Goal: Communication & Community: Answer question/provide support

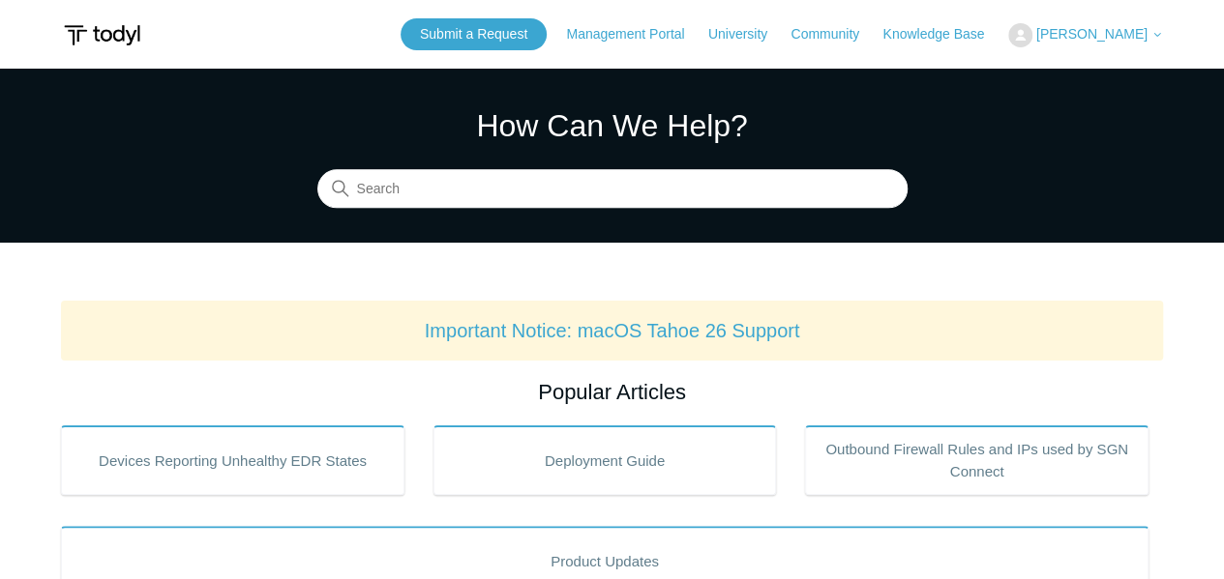
click at [1105, 38] on span "[PERSON_NAME]" at bounding box center [1091, 33] width 111 height 15
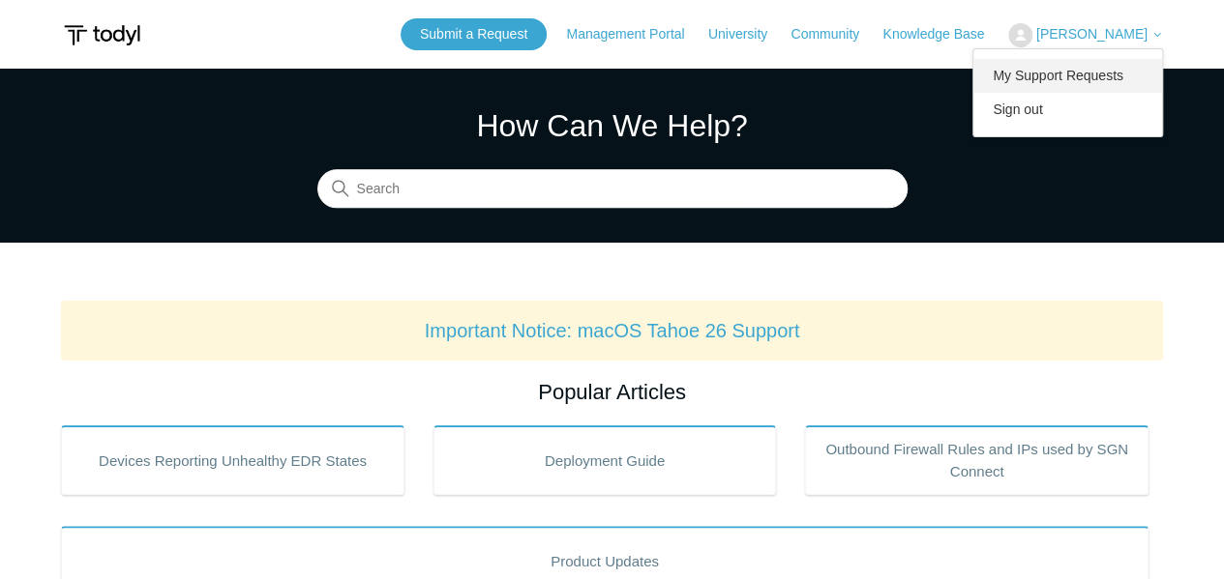
click at [1066, 74] on link "My Support Requests" at bounding box center [1067, 76] width 189 height 34
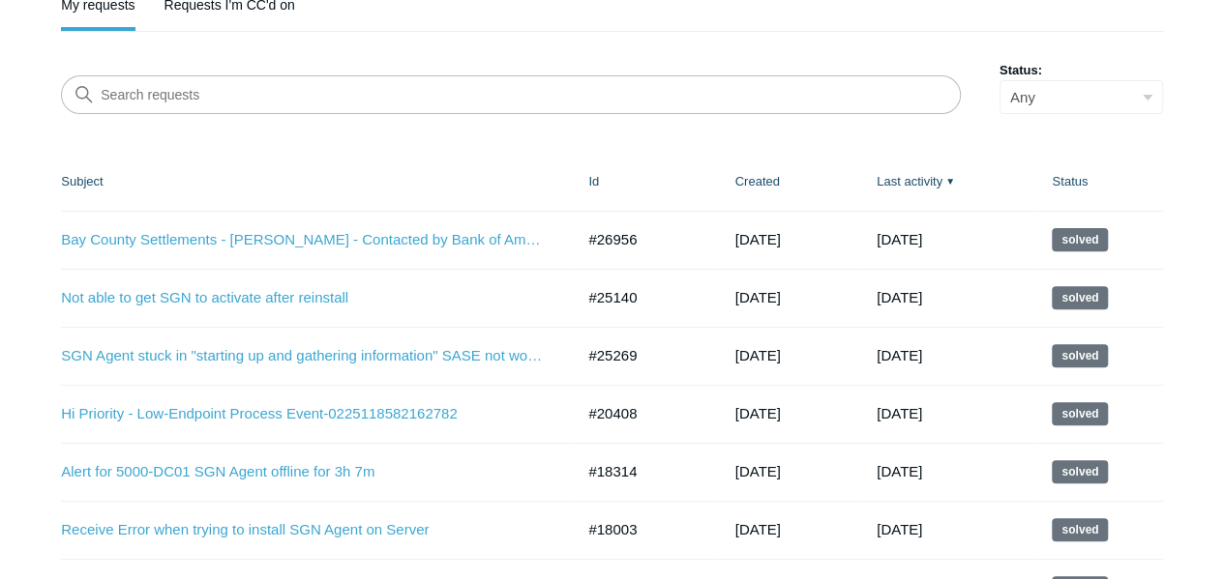
scroll to position [97, 0]
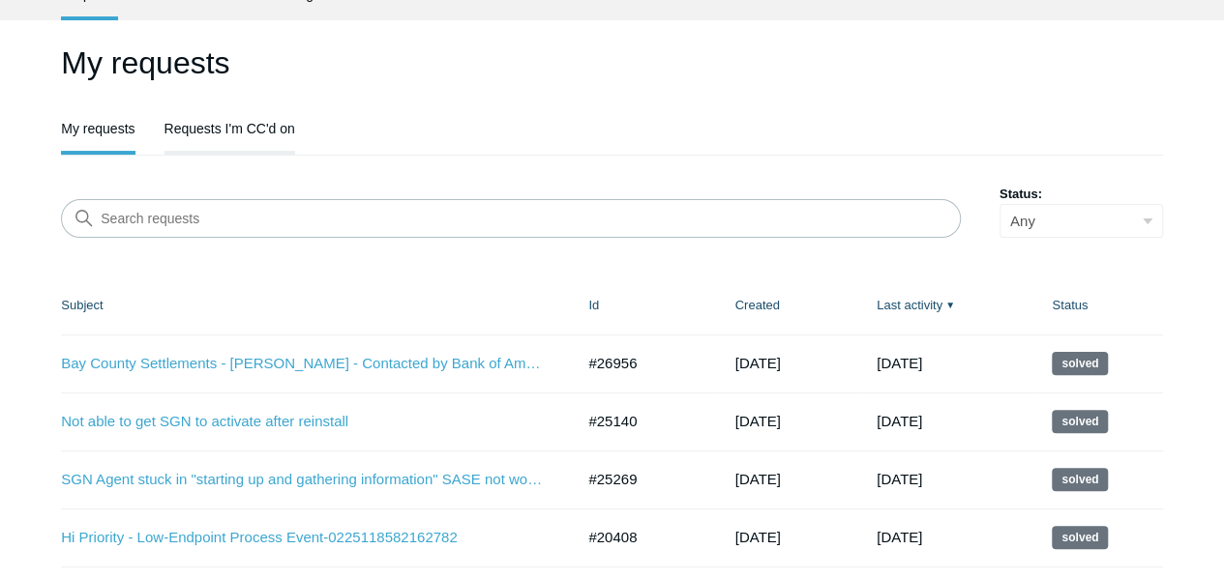
click at [219, 131] on link "Requests I'm CC'd on" at bounding box center [229, 126] width 131 height 41
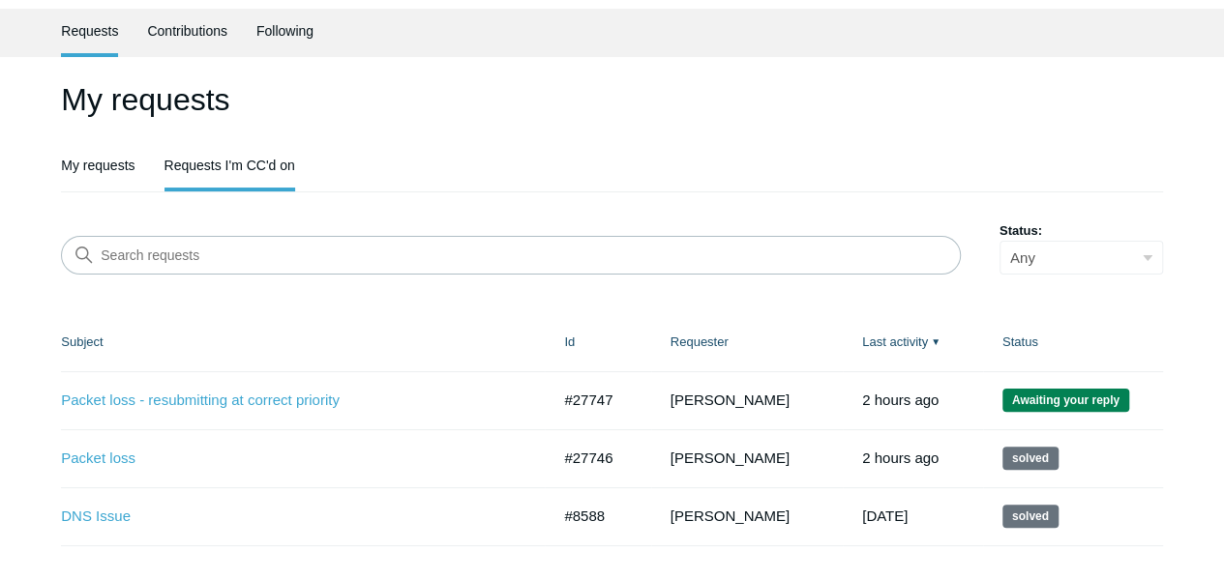
scroll to position [159, 0]
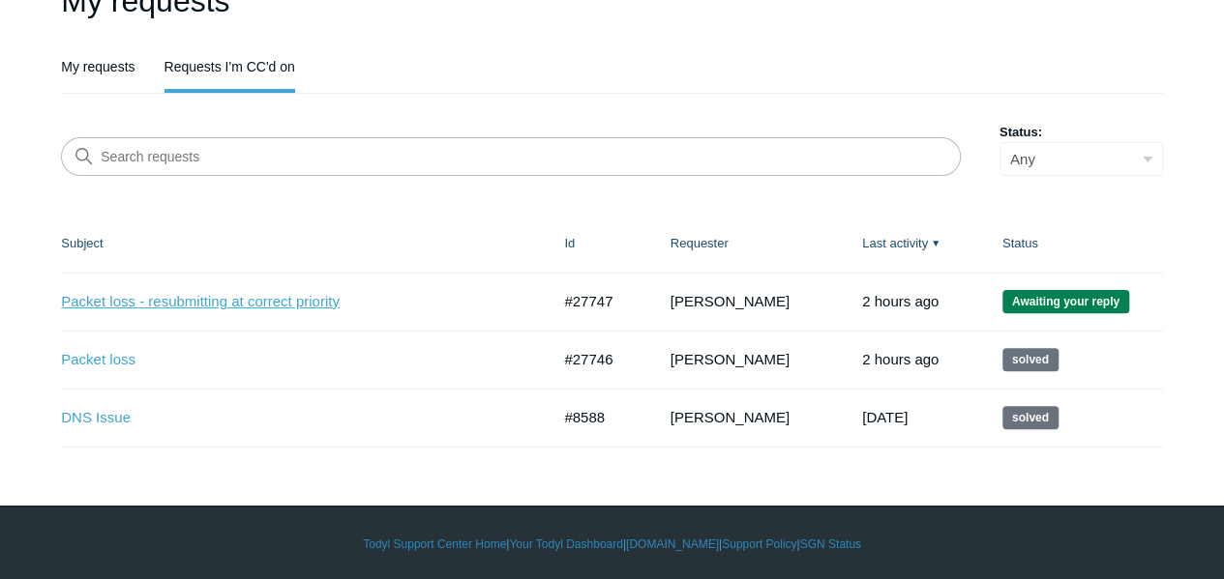
click at [232, 301] on link "Packet loss - resubmitting at correct priority" at bounding box center [291, 302] width 460 height 22
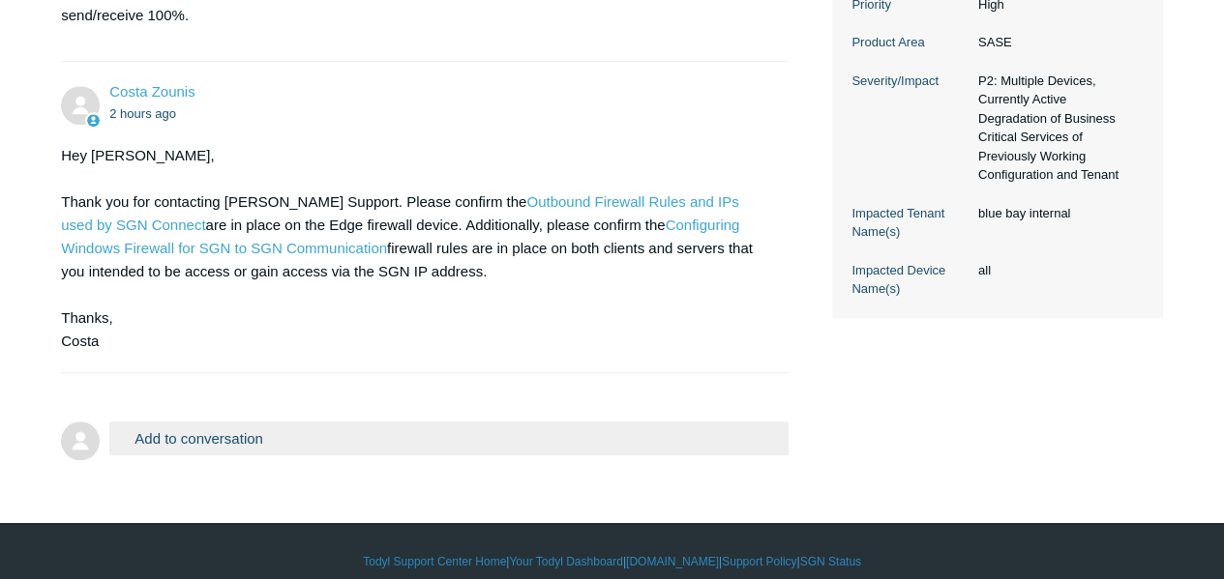
scroll to position [629, 0]
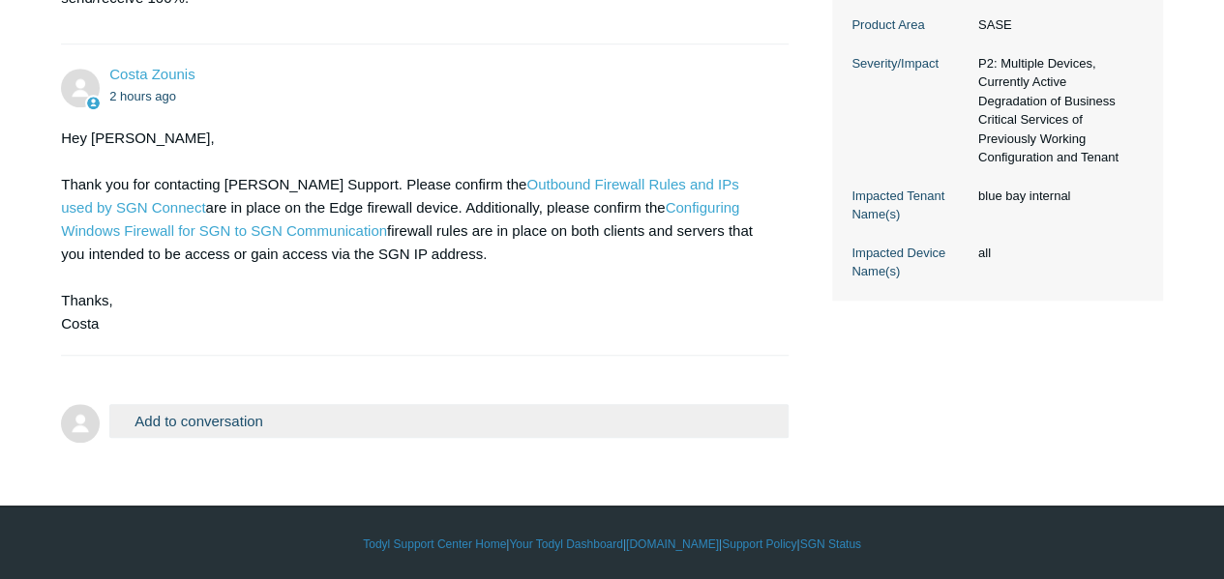
click at [190, 417] on button "Add to conversation" at bounding box center [448, 421] width 678 height 34
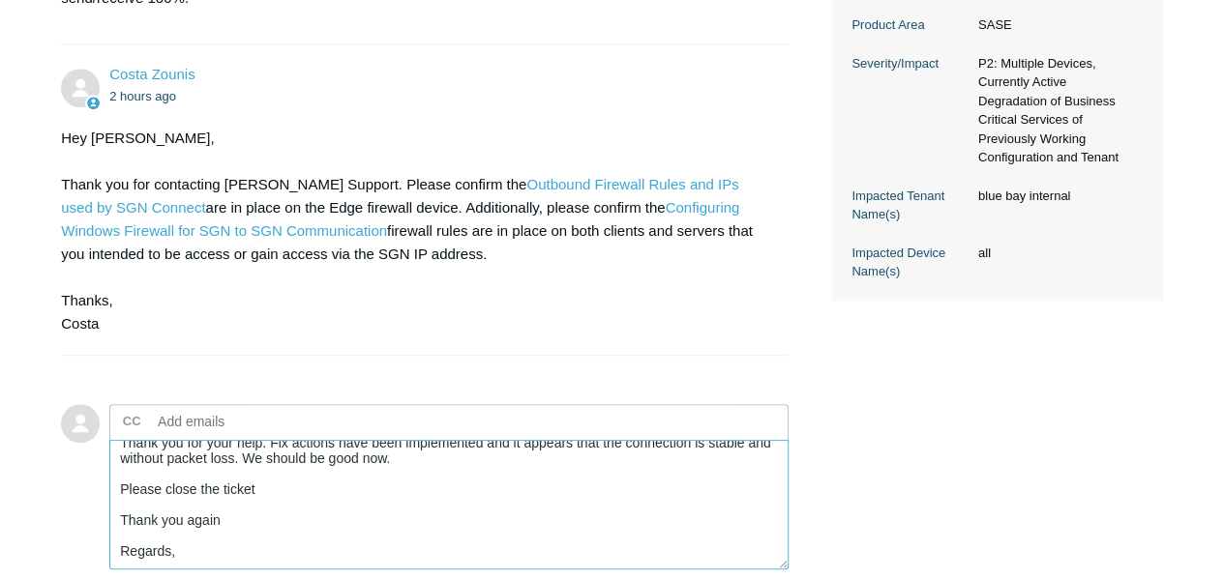
scroll to position [68, 0]
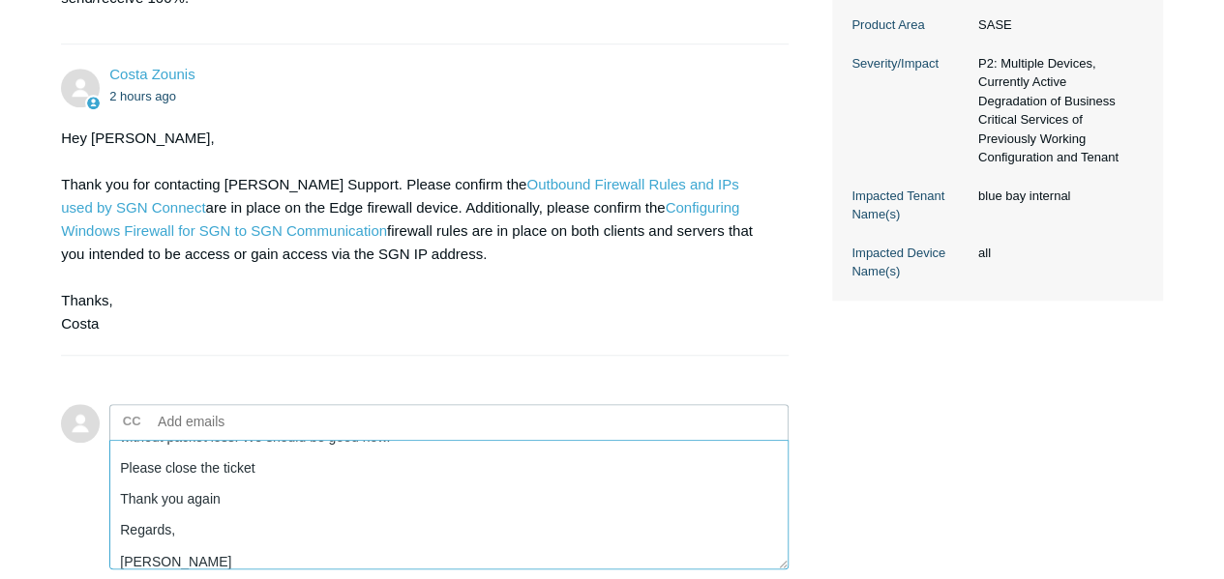
type textarea "Good afternoon Costa, Thank you for your help. Fix actions have been implemente…"
click at [262, 426] on input "text" at bounding box center [255, 421] width 208 height 29
type input "jowens@bluebaytechnology.com"
click at [902, 414] on div "Jessica Owens 2 hours ago Running continuous ping to 100.64.0.19, experiencing …" at bounding box center [612, 174] width 1102 height 1047
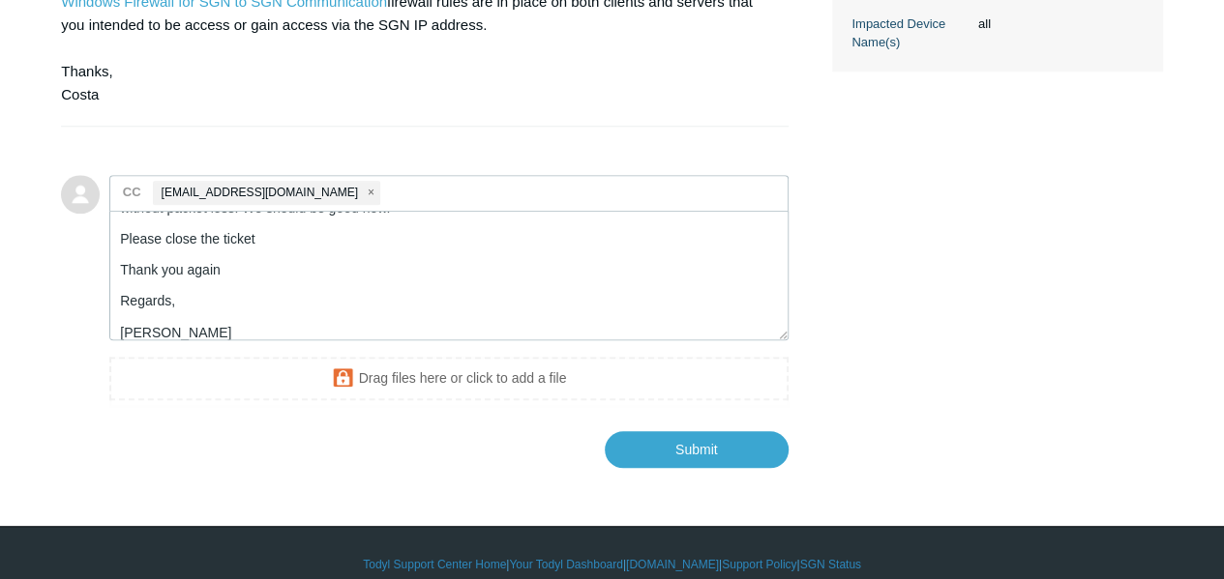
scroll to position [878, 0]
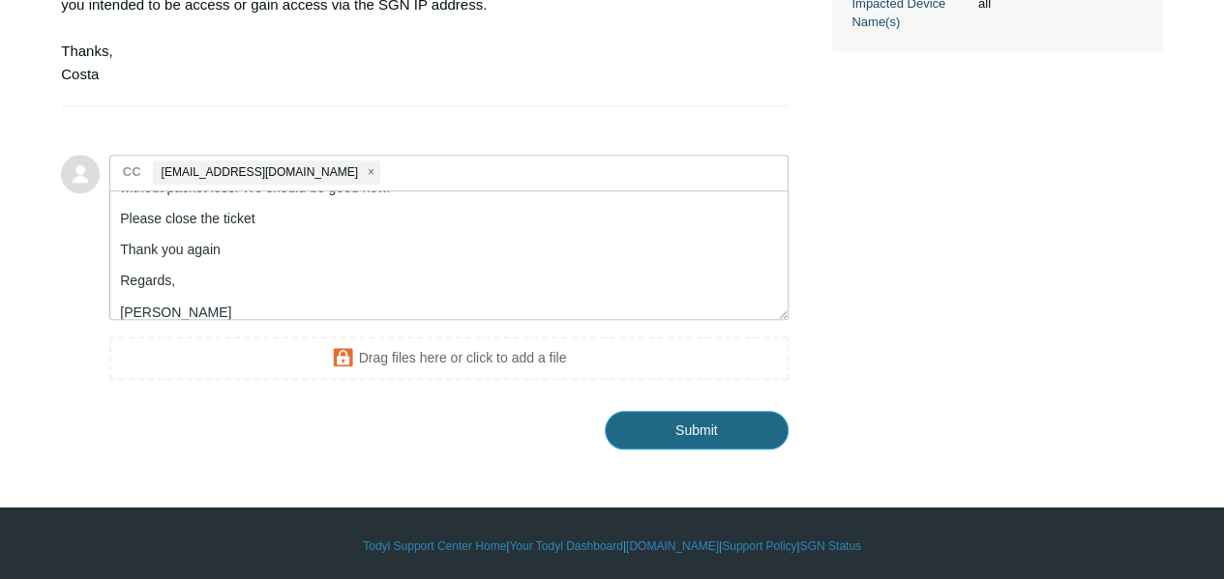
click at [673, 425] on input "Submit" at bounding box center [697, 430] width 184 height 39
